Goal: Task Accomplishment & Management: Complete application form

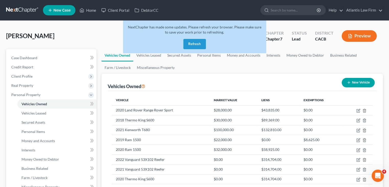
click at [19, 12] on link at bounding box center [22, 10] width 33 height 9
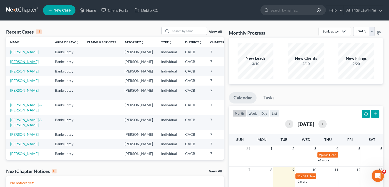
click at [22, 64] on link "[PERSON_NAME]" at bounding box center [24, 61] width 28 height 4
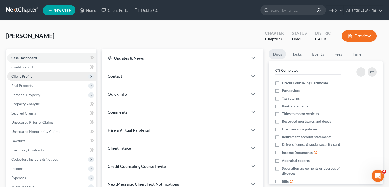
click at [25, 76] on span "Client Profile" at bounding box center [21, 76] width 21 height 4
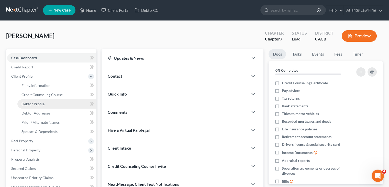
click at [27, 106] on link "Debtor Profile" at bounding box center [56, 103] width 79 height 9
select select "0"
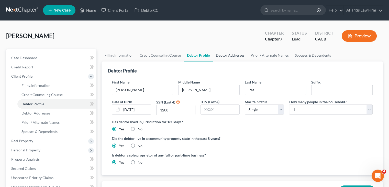
click at [218, 56] on link "Debtor Addresses" at bounding box center [230, 55] width 35 height 12
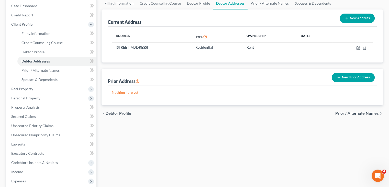
scroll to position [50, 0]
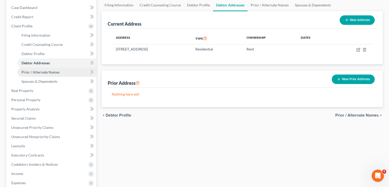
click at [56, 74] on link "Prior / Alternate Names" at bounding box center [56, 71] width 79 height 9
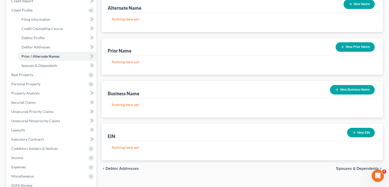
scroll to position [65, 0]
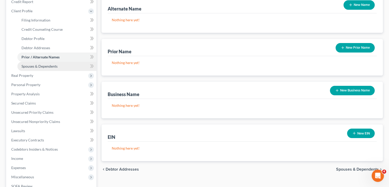
click at [49, 68] on span "Spouses & Dependents" at bounding box center [39, 66] width 36 height 4
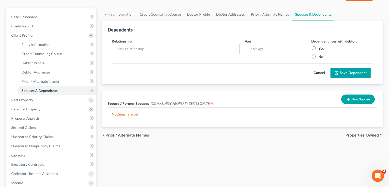
scroll to position [25, 0]
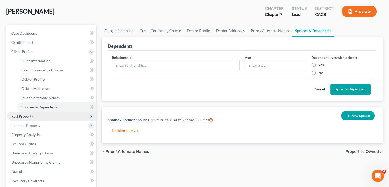
click at [19, 114] on span "Real Property" at bounding box center [22, 116] width 22 height 4
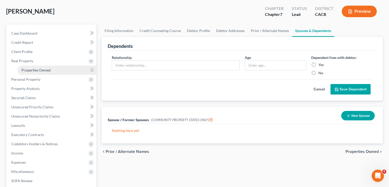
click at [40, 65] on link "Properties Owned" at bounding box center [56, 69] width 79 height 9
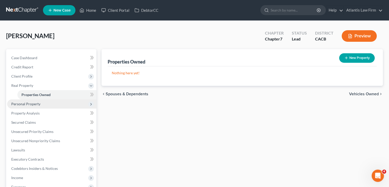
click at [33, 106] on span "Personal Property" at bounding box center [51, 103] width 89 height 9
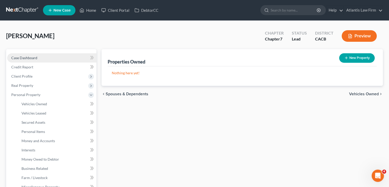
click at [22, 58] on span "Case Dashboard" at bounding box center [24, 57] width 26 height 4
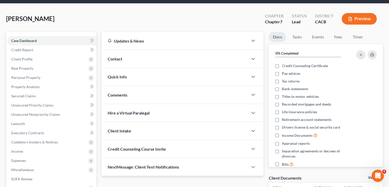
scroll to position [14, 0]
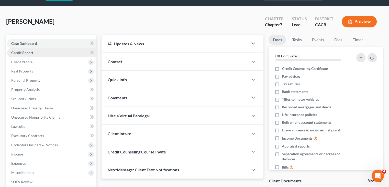
click at [29, 52] on span "Credit Report" at bounding box center [22, 52] width 22 height 4
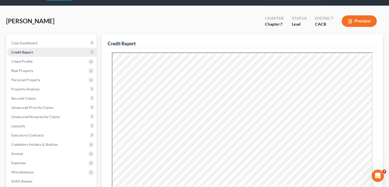
scroll to position [14, 0]
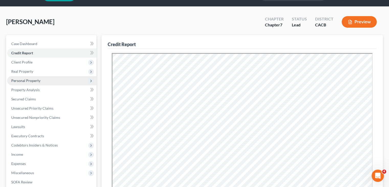
click at [24, 81] on span "Personal Property" at bounding box center [25, 80] width 29 height 4
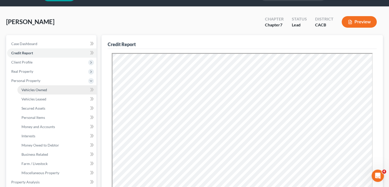
click at [30, 90] on span "Vehicles Owned" at bounding box center [34, 89] width 26 height 4
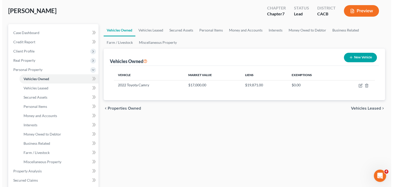
scroll to position [26, 0]
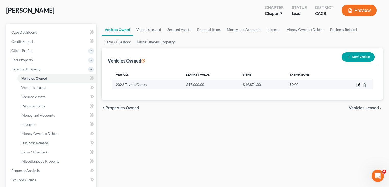
click at [359, 84] on icon "button" at bounding box center [358, 84] width 2 height 2
select select "0"
select select "4"
select select "2"
select select "0"
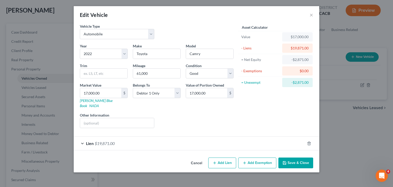
click at [84, 136] on div "Lien $19,871.00" at bounding box center [189, 143] width 231 height 14
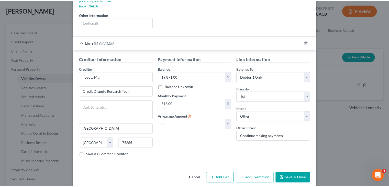
scroll to position [0, 0]
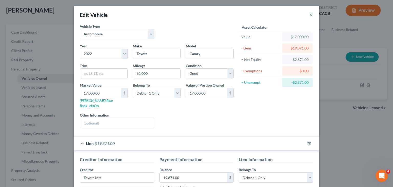
click at [309, 14] on button "×" at bounding box center [311, 15] width 4 height 6
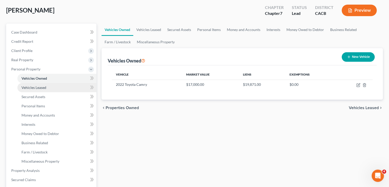
click at [47, 87] on link "Vehicles Leased" at bounding box center [56, 87] width 79 height 9
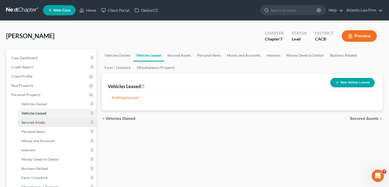
click at [39, 122] on span "Secured Assets" at bounding box center [33, 122] width 24 height 4
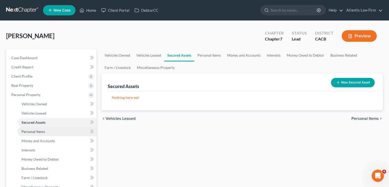
click at [36, 131] on span "Personal Items" at bounding box center [33, 131] width 24 height 4
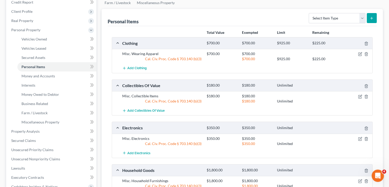
scroll to position [64, 0]
click at [49, 78] on link "Money and Accounts" at bounding box center [56, 76] width 79 height 9
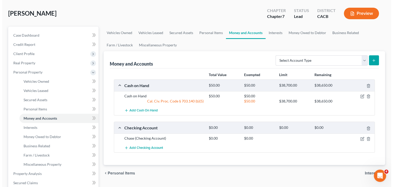
scroll to position [23, 0]
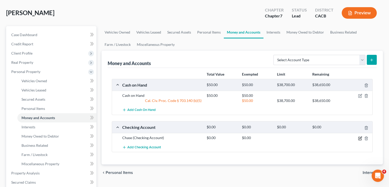
click at [360, 139] on icon "button" at bounding box center [359, 137] width 3 height 3
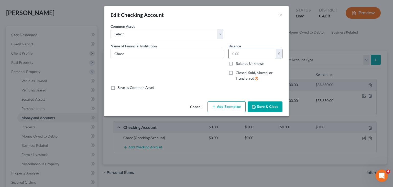
click at [249, 55] on input "text" at bounding box center [252, 54] width 47 height 10
type input "500"
click at [221, 105] on button "Add Exemption" at bounding box center [226, 106] width 38 height 11
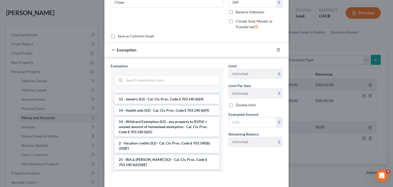
scroll to position [89, 0]
click at [176, 129] on li "14 - Wildcard Exemption (S2) - any property to $1950 + unused amount of homeste…" at bounding box center [167, 126] width 105 height 19
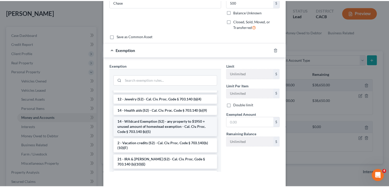
scroll to position [48, 0]
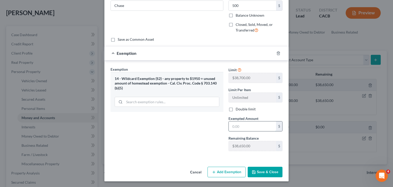
click at [232, 127] on input "text" at bounding box center [252, 126] width 47 height 10
type input "500"
click at [182, 130] on div "Exemption Set must be selected for CA. Exemption * 14 - Wildcard Exemption (S2)…" at bounding box center [167, 110] width 118 height 88
click at [253, 170] on polyline "button" at bounding box center [253, 170] width 1 height 1
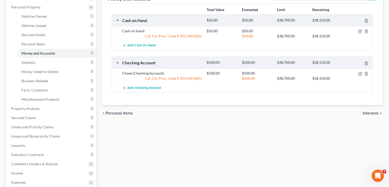
scroll to position [88, 0]
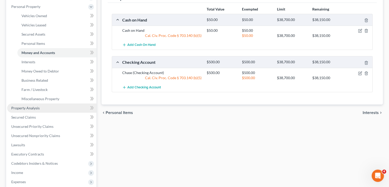
click at [34, 109] on span "Property Analysis" at bounding box center [25, 108] width 28 height 4
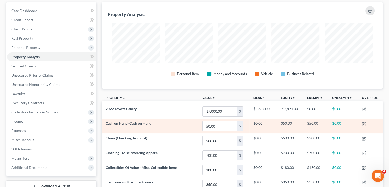
scroll to position [47, 0]
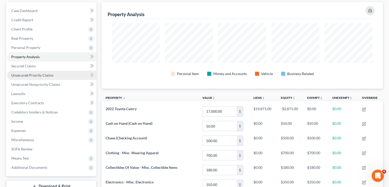
click at [51, 75] on span "Unsecured Priority Claims" at bounding box center [32, 75] width 42 height 4
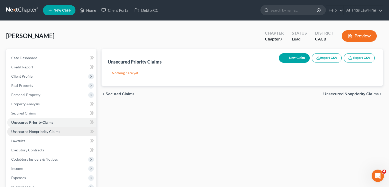
click at [75, 132] on link "Unsecured Nonpriority Claims" at bounding box center [51, 131] width 89 height 9
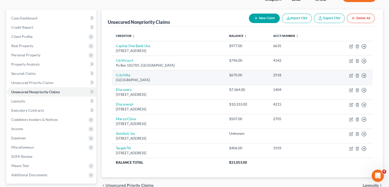
scroll to position [40, 0]
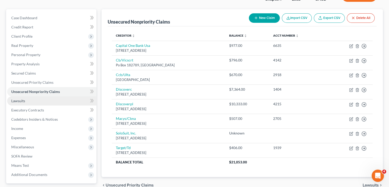
click at [30, 102] on link "Lawsuits" at bounding box center [51, 100] width 89 height 9
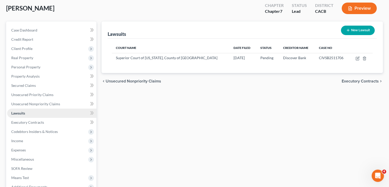
scroll to position [28, 0]
click at [24, 139] on span "Income" at bounding box center [51, 140] width 89 height 9
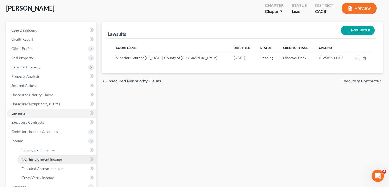
click at [37, 154] on link "Non Employment Income" at bounding box center [56, 158] width 79 height 9
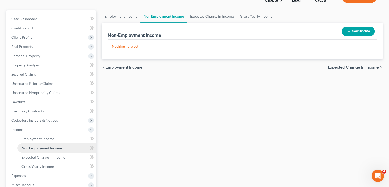
scroll to position [41, 0]
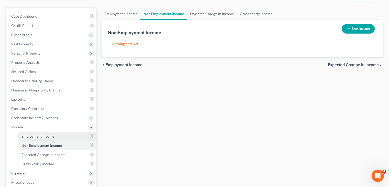
click at [35, 137] on span "Employment Income" at bounding box center [37, 136] width 33 height 4
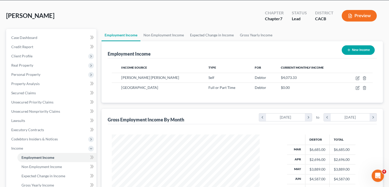
scroll to position [20, 0]
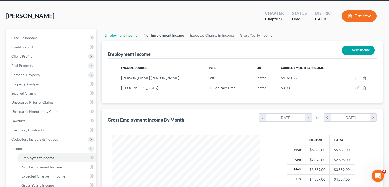
click at [175, 35] on link "Non Employment Income" at bounding box center [163, 35] width 47 height 12
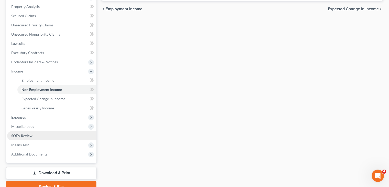
scroll to position [99, 0]
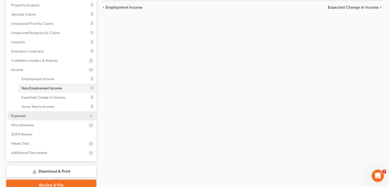
click at [41, 117] on span "Expenses" at bounding box center [51, 115] width 89 height 9
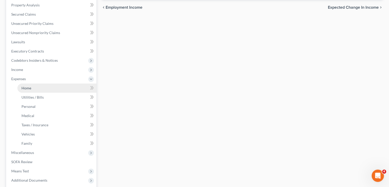
click at [36, 91] on link "Home" at bounding box center [56, 87] width 79 height 9
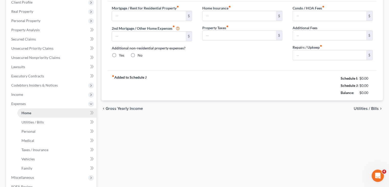
type input "800.00"
type input "0.00"
radio input "true"
type input "0.00"
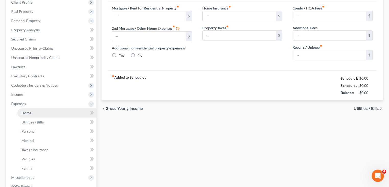
type input "0.00"
type input "15.00"
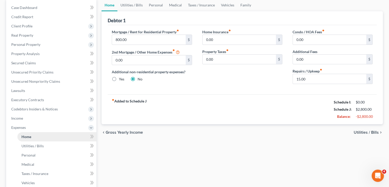
scroll to position [17, 0]
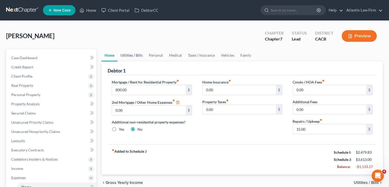
click at [131, 58] on link "Utilities / Bills" at bounding box center [131, 55] width 28 height 12
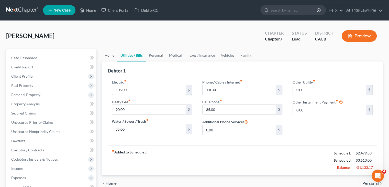
click at [134, 91] on input "105.00" at bounding box center [148, 90] width 73 height 10
click at [130, 109] on input "90.00" at bounding box center [148, 110] width 73 height 10
click at [132, 127] on input "85.00" at bounding box center [148, 129] width 73 height 10
click at [232, 88] on input "110.00" at bounding box center [238, 90] width 73 height 10
click at [227, 106] on input "85.00" at bounding box center [238, 110] width 73 height 10
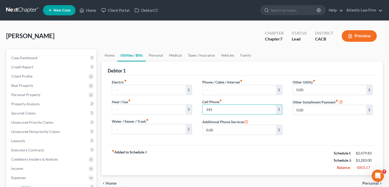
type input "145"
click at [302, 126] on div "Other Utility fiber_manual_record 0.00 $ Other Installment Payment fiber_manual…" at bounding box center [332, 109] width 90 height 60
click at [155, 52] on link "Personal" at bounding box center [156, 55] width 20 height 12
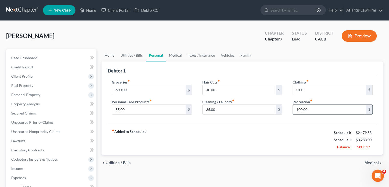
click at [308, 109] on input "100.00" at bounding box center [329, 110] width 73 height 10
type input "80"
click at [173, 52] on link "Medical" at bounding box center [175, 55] width 19 height 12
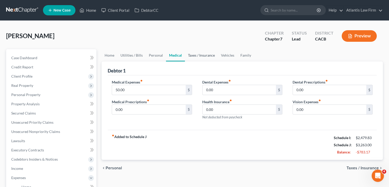
click at [204, 53] on link "Taxes / Insurance" at bounding box center [201, 55] width 33 height 12
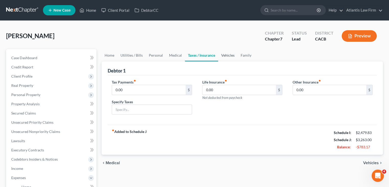
click at [226, 54] on link "Vehicles" at bounding box center [227, 55] width 19 height 12
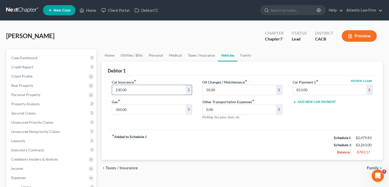
click at [137, 87] on input "230.00" at bounding box center [148, 90] width 73 height 10
type input "213"
click at [156, 30] on div "[PERSON_NAME] Upgraded Chapter Chapter 7 Status Lead District CACB Preview" at bounding box center [194, 38] width 377 height 22
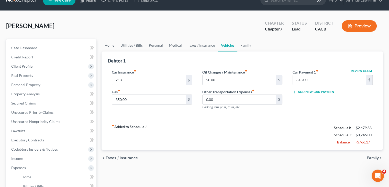
scroll to position [10, 0]
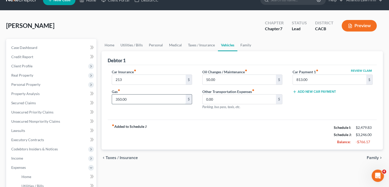
click at [156, 102] on input "350.00" at bounding box center [148, 99] width 73 height 10
type input "300"
click at [177, 111] on div "Car Insurance fiber_manual_record 213 $ Gas fiber_manual_record 300 $" at bounding box center [152, 91] width 90 height 44
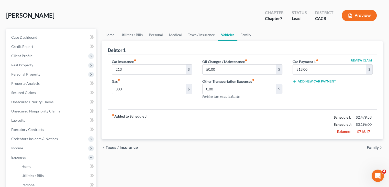
scroll to position [20, 0]
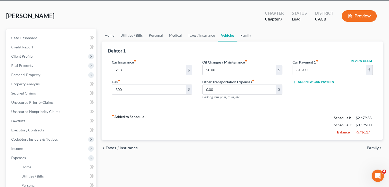
click at [241, 33] on link "Family" at bounding box center [245, 35] width 17 height 12
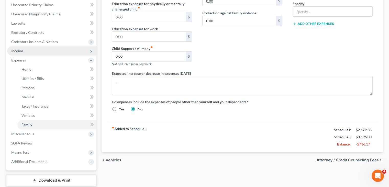
scroll to position [149, 0]
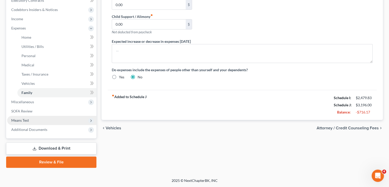
click at [24, 121] on span "Means Test" at bounding box center [20, 120] width 18 height 4
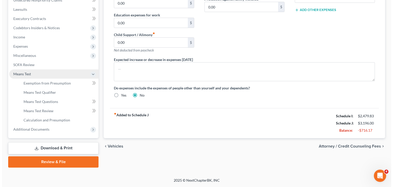
scroll to position [131, 0]
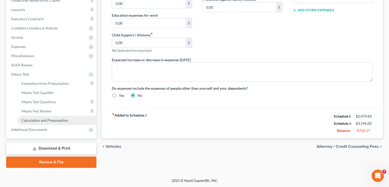
click at [29, 120] on span "Calculation and Presumption" at bounding box center [44, 120] width 47 height 4
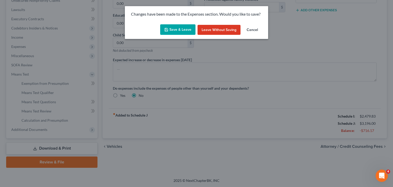
click at [175, 27] on button "Save & Leave" at bounding box center [177, 29] width 35 height 11
